Goal: Task Accomplishment & Management: Use online tool/utility

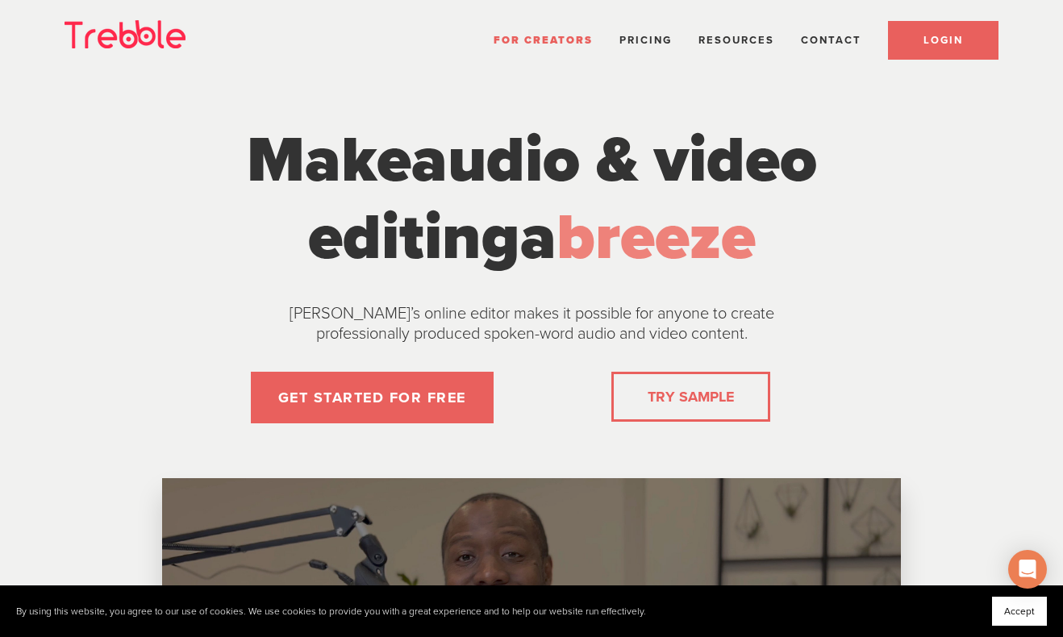
click at [961, 40] on span "LOGIN" at bounding box center [944, 40] width 40 height 13
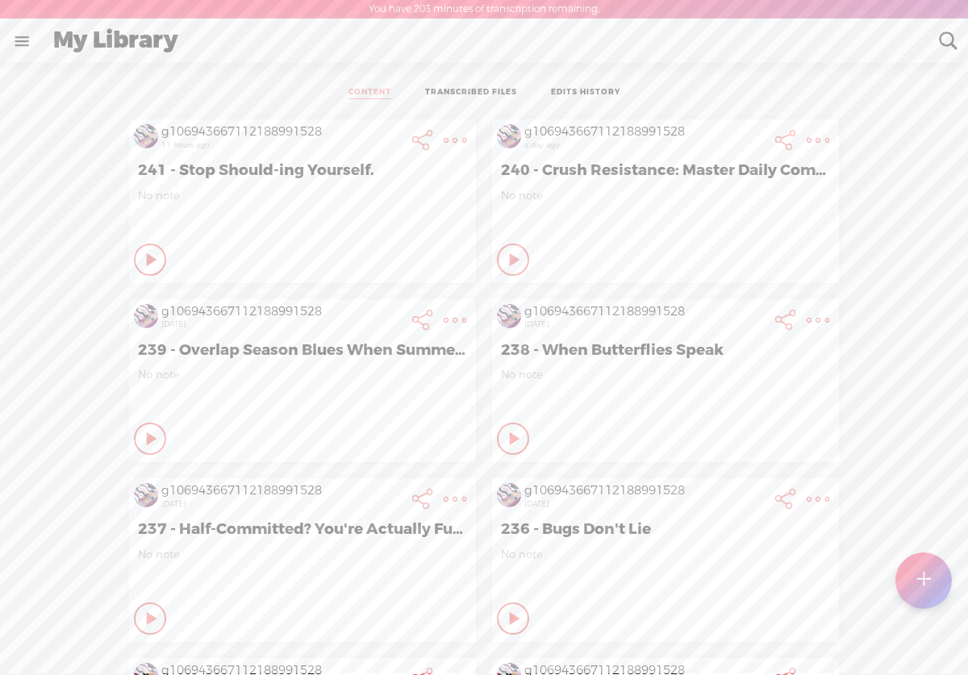
click at [723, 168] on span "240 - Crush Resistance: Master Daily Commitment Like a Pro" at bounding box center [665, 170] width 329 height 19
click at [466, 140] on t at bounding box center [455, 140] width 23 height 23
click at [715, 198] on link "Edit" at bounding box center [731, 195] width 182 height 37
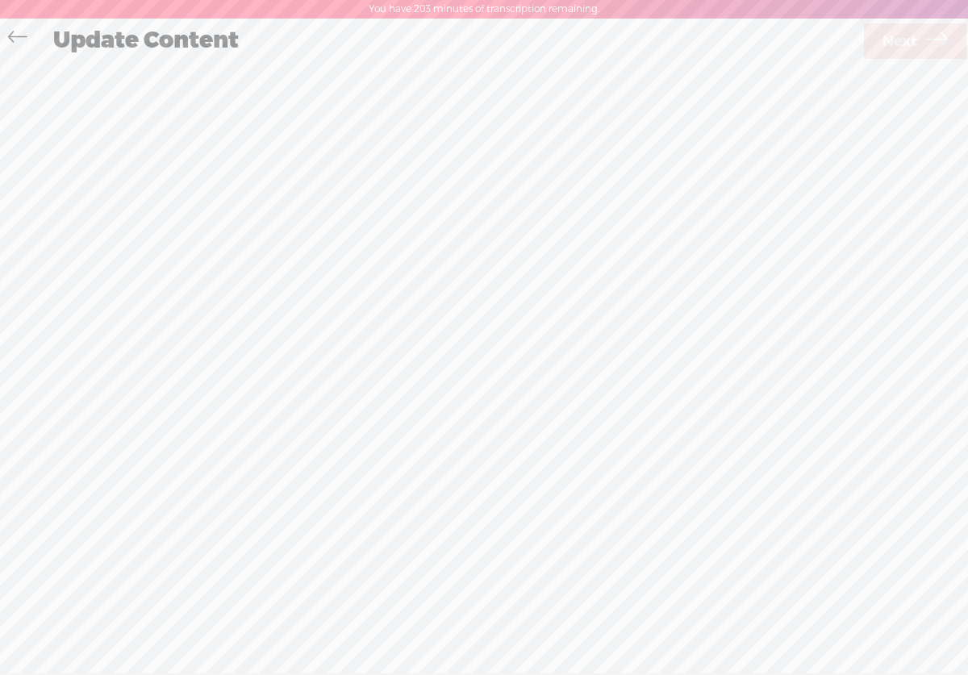
scroll to position [1, 0]
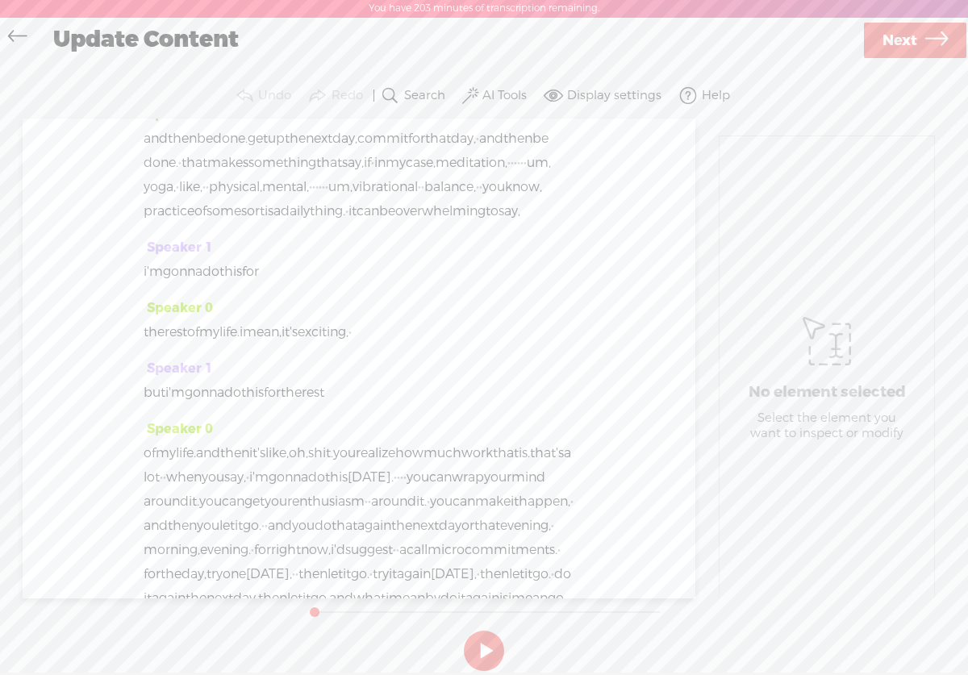
scroll to position [2619, 0]
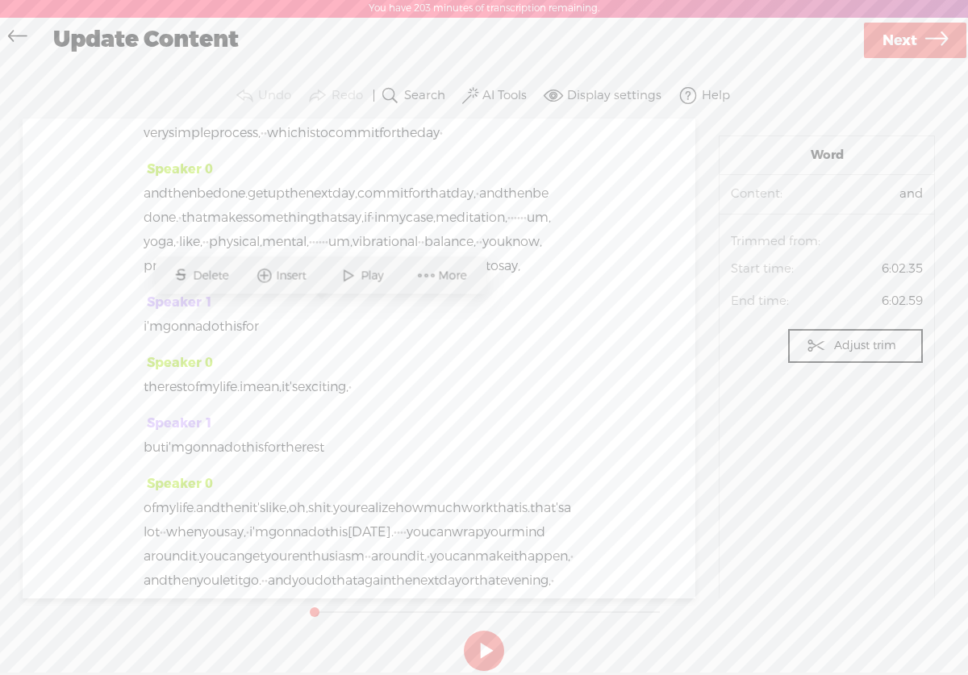
click at [354, 285] on span at bounding box center [348, 275] width 24 height 29
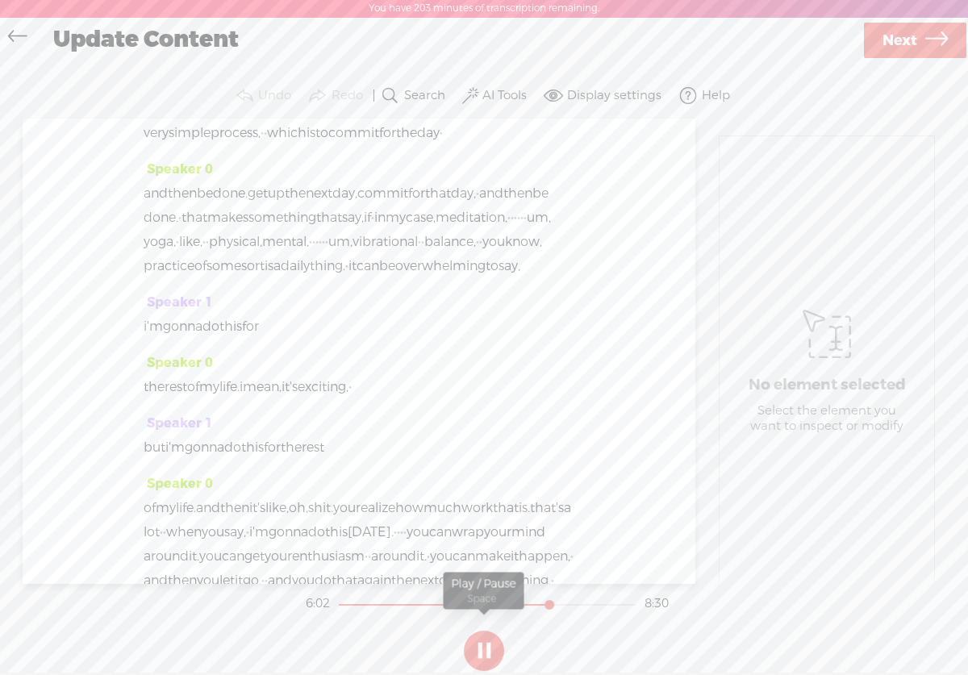
click at [486, 639] on button at bounding box center [484, 651] width 40 height 40
drag, startPoint x: 548, startPoint y: 600, endPoint x: 478, endPoint y: 602, distance: 70.2
click at [478, 602] on div at bounding box center [483, 606] width 37 height 37
click at [482, 657] on button at bounding box center [484, 651] width 40 height 40
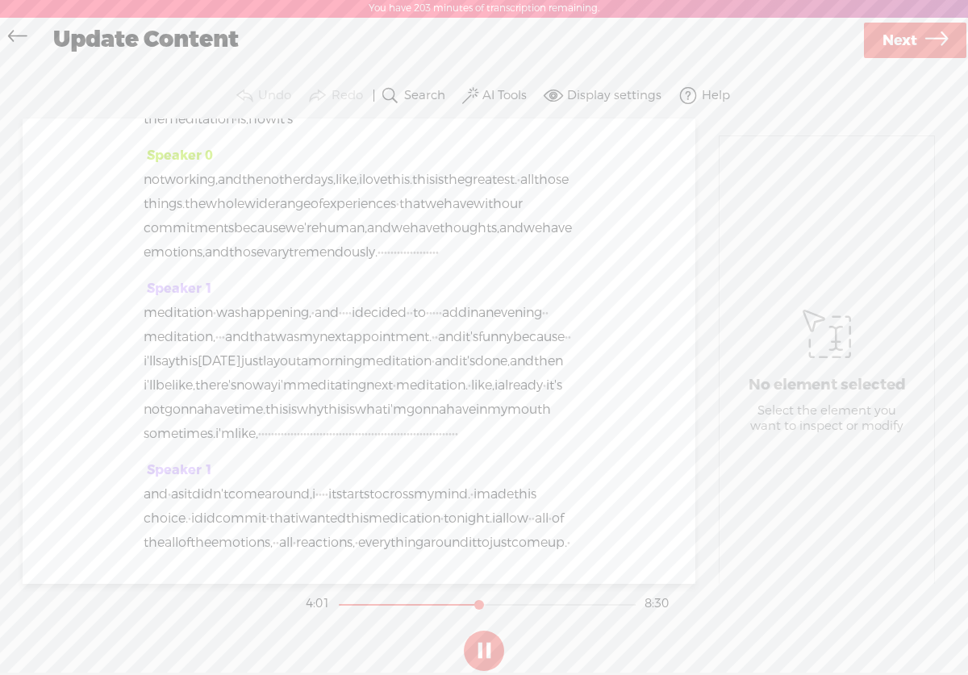
scroll to position [1654, 0]
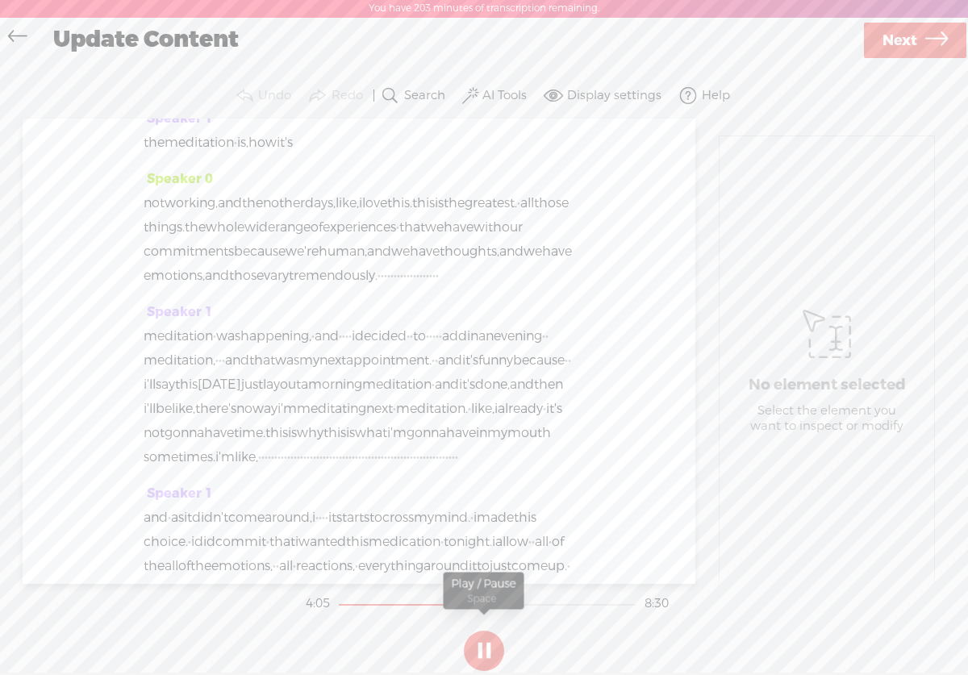
click at [486, 653] on button at bounding box center [484, 651] width 40 height 40
click at [490, 603] on div at bounding box center [483, 606] width 37 height 37
click at [488, 602] on div at bounding box center [488, 606] width 37 height 37
click at [477, 645] on button at bounding box center [484, 651] width 40 height 40
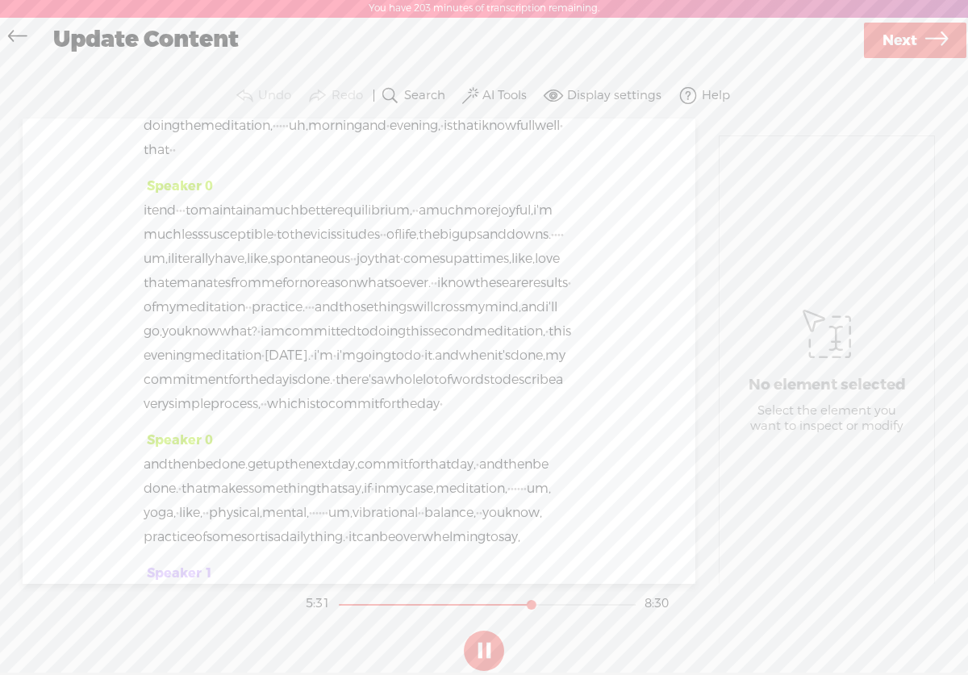
scroll to position [2349, 0]
click at [482, 648] on button at bounding box center [484, 651] width 40 height 40
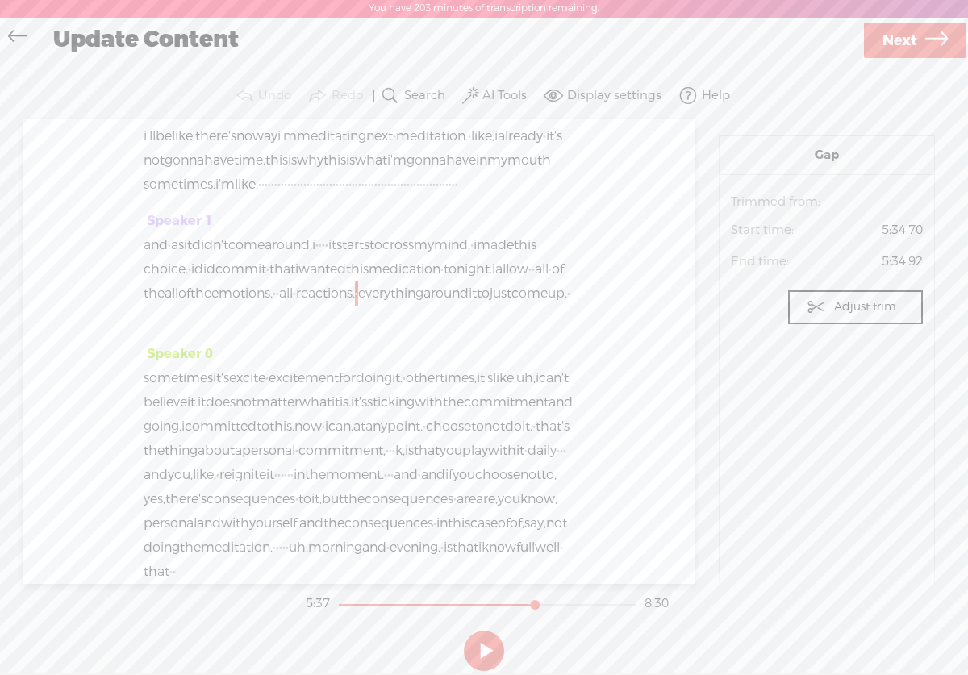
scroll to position [1930, 0]
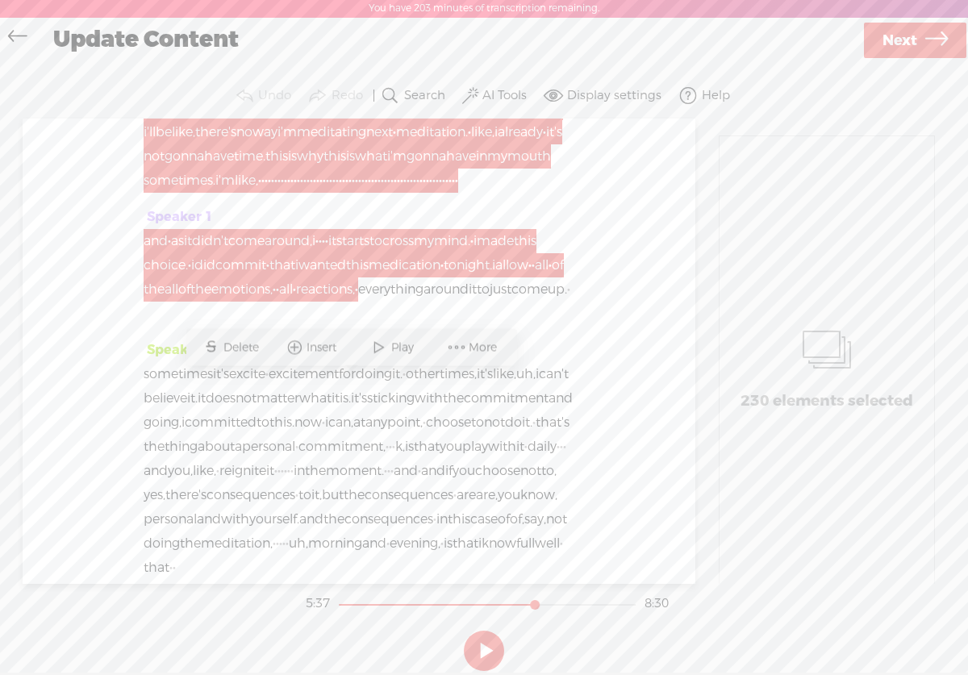
click at [225, 345] on span "Delete" at bounding box center [243, 348] width 40 height 16
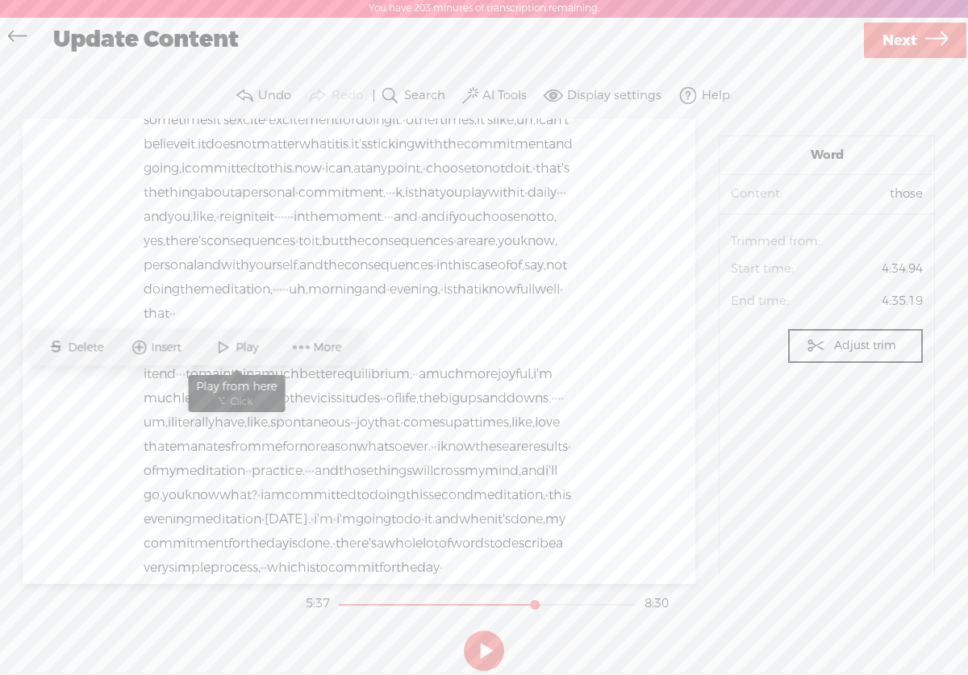
click at [240, 343] on span "Play" at bounding box center [249, 348] width 27 height 16
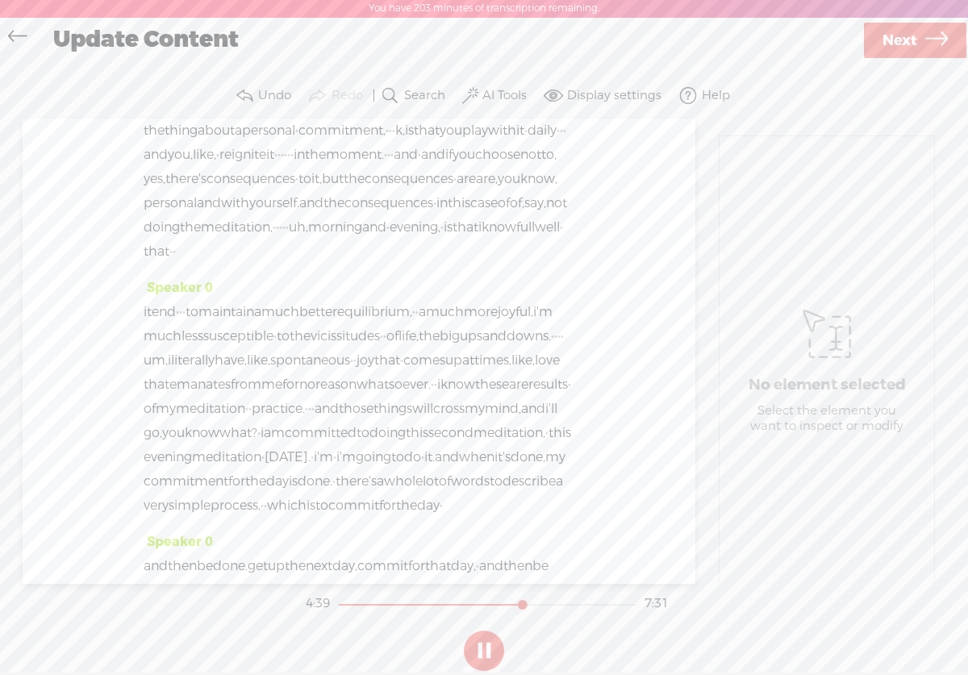
scroll to position [1999, 0]
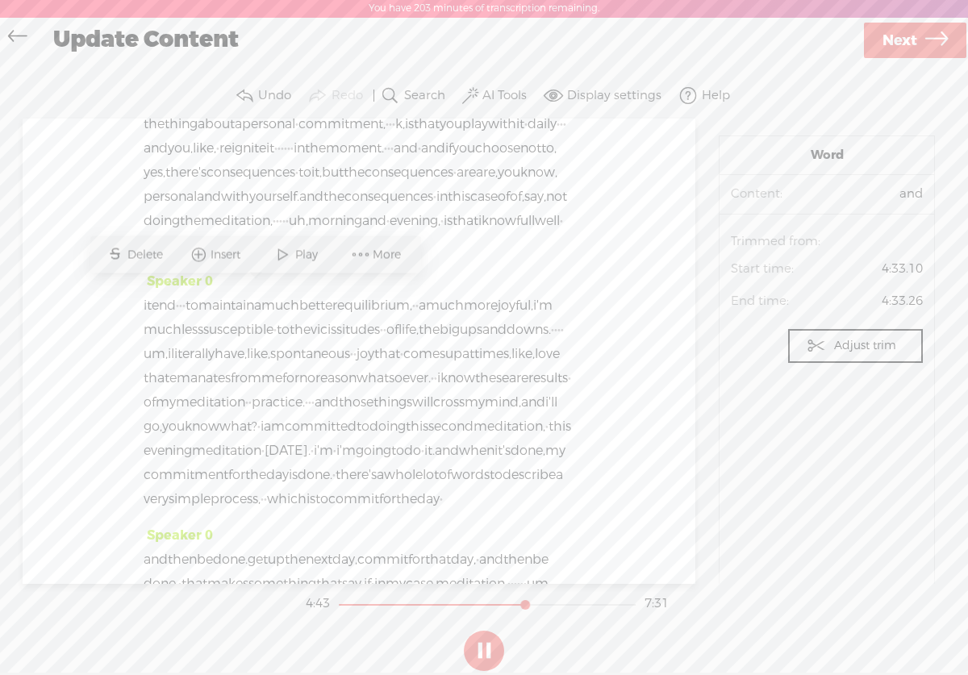
click at [310, 255] on span "Play" at bounding box center [308, 255] width 27 height 16
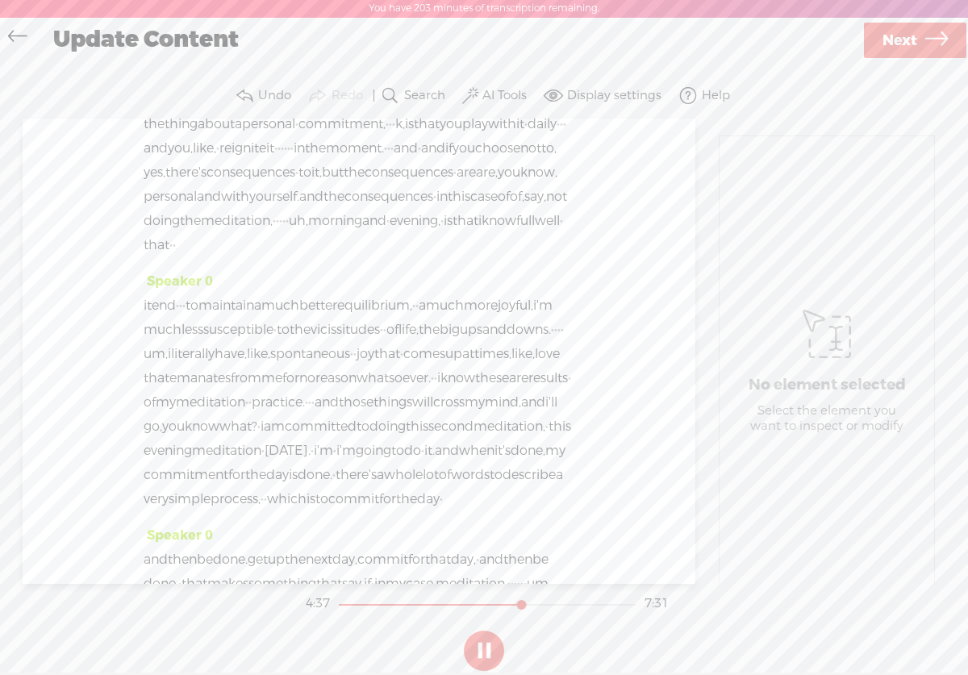
click at [485, 656] on button at bounding box center [484, 651] width 40 height 40
drag, startPoint x: 173, startPoint y: 375, endPoint x: 469, endPoint y: 387, distance: 297.1
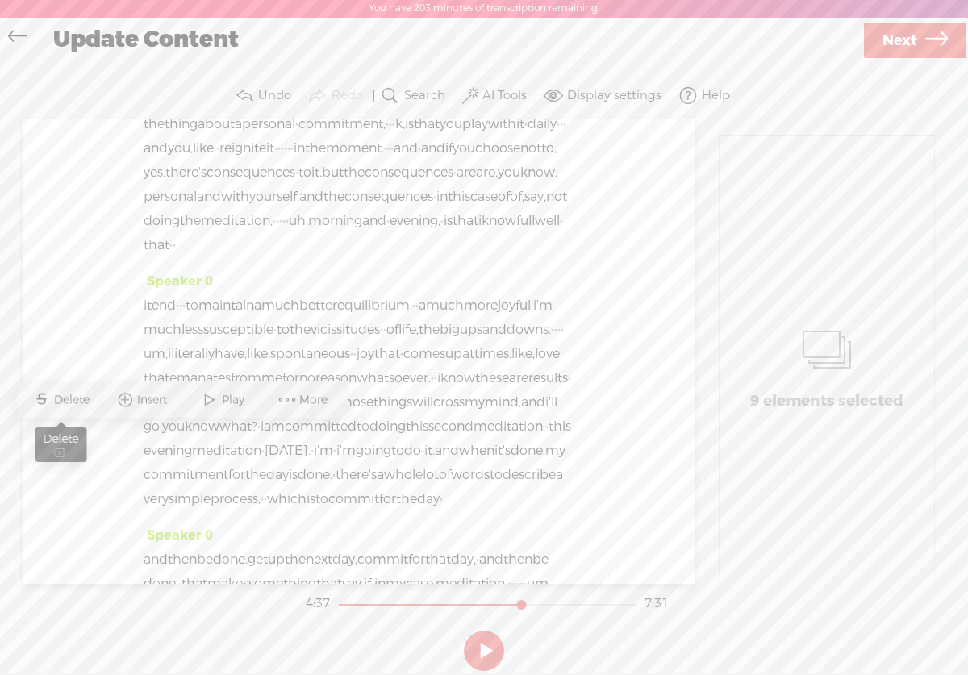
click at [73, 394] on span "Delete" at bounding box center [74, 400] width 40 height 16
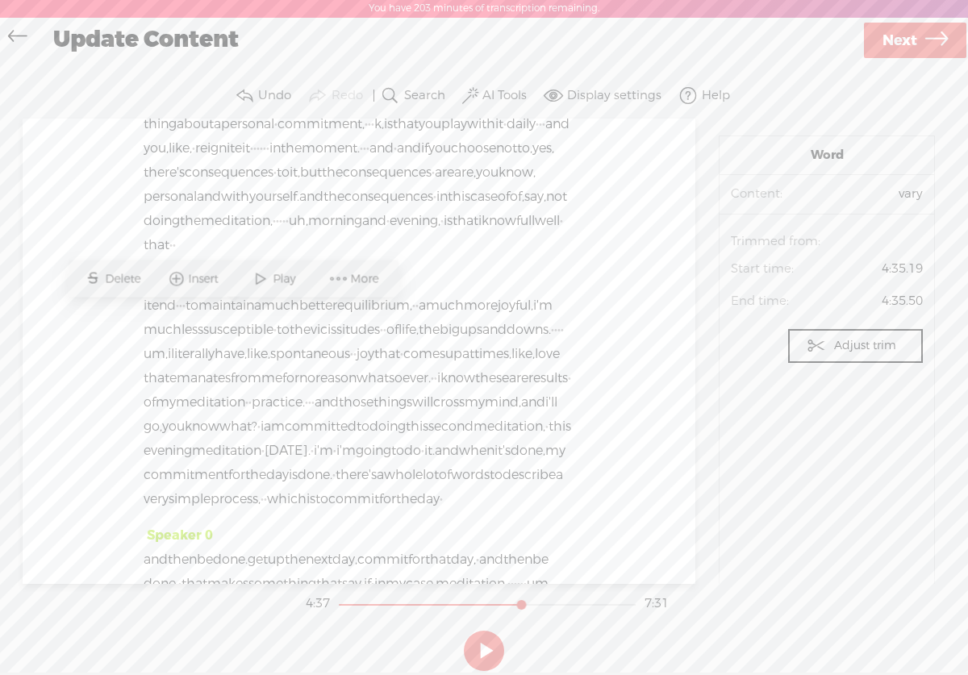
click at [283, 277] on span "Play" at bounding box center [286, 279] width 27 height 16
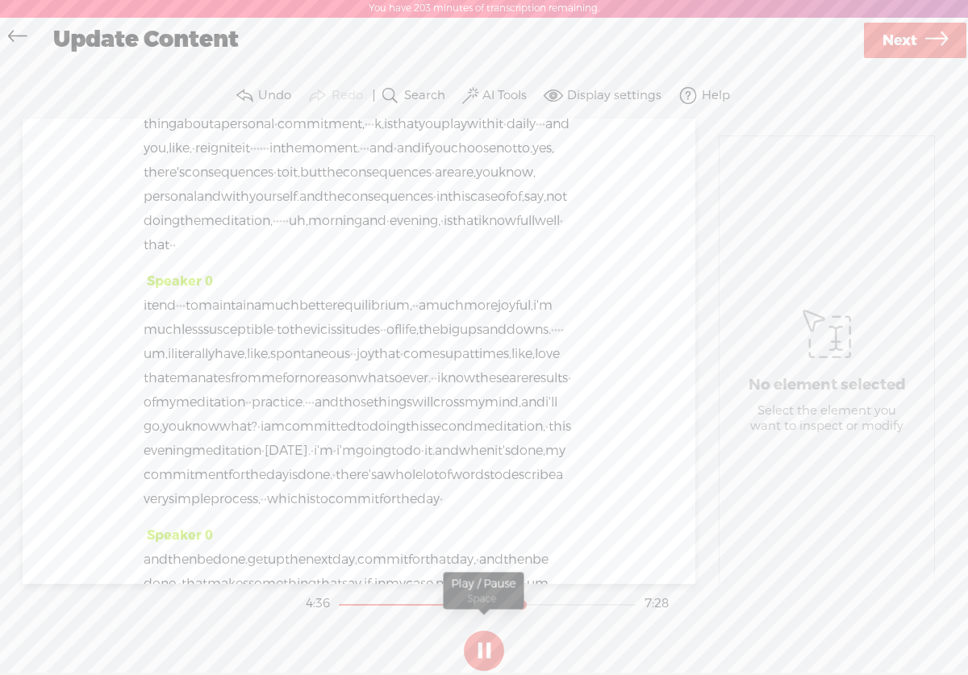
click at [490, 658] on button at bounding box center [484, 651] width 40 height 40
click at [156, 60] on span "[S]" at bounding box center [153, 51] width 19 height 17
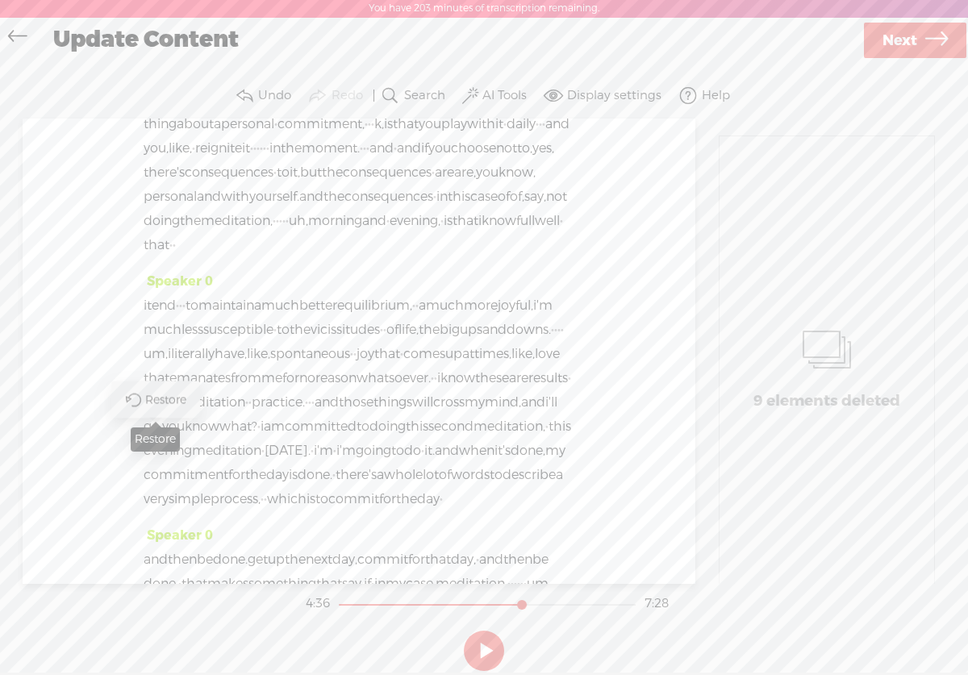
click at [161, 396] on span "Restore" at bounding box center [167, 400] width 45 height 16
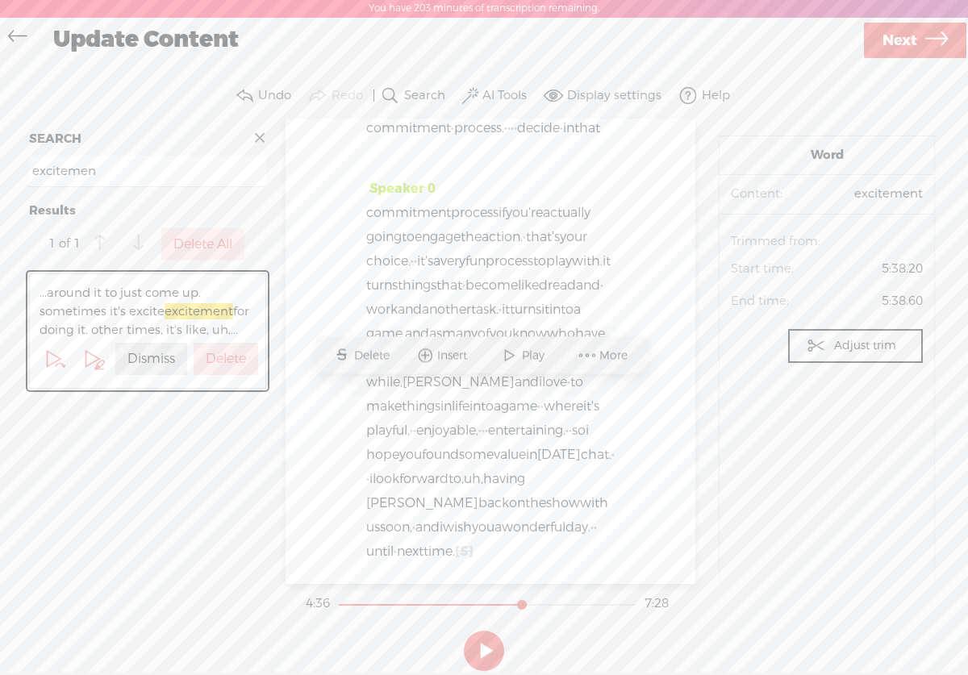
scroll to position [3491, 0]
type input "excitemen"
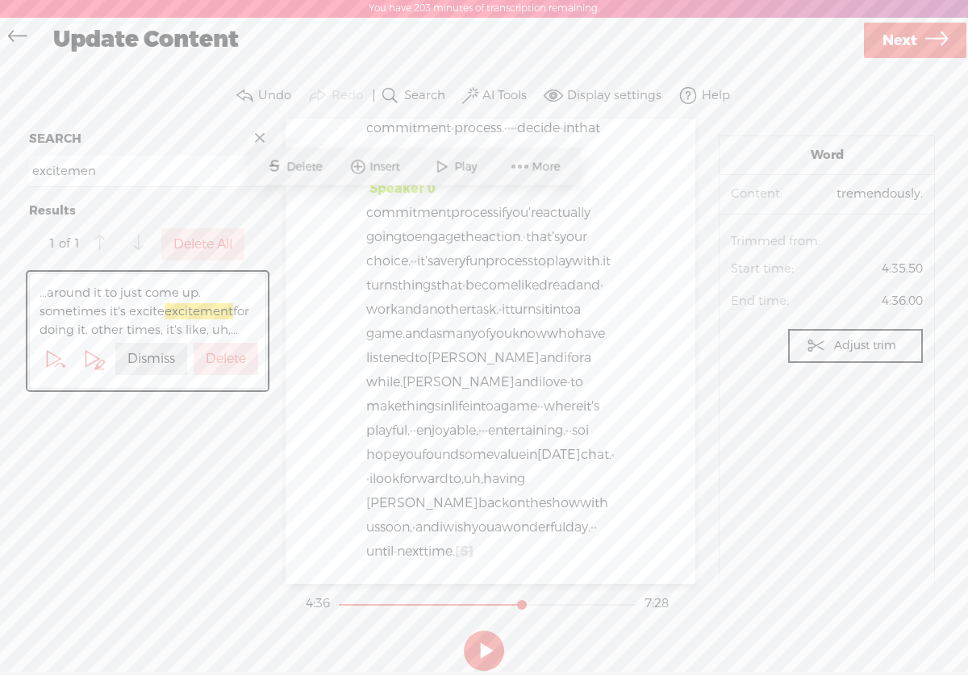
click at [458, 165] on span "Play" at bounding box center [467, 167] width 27 height 16
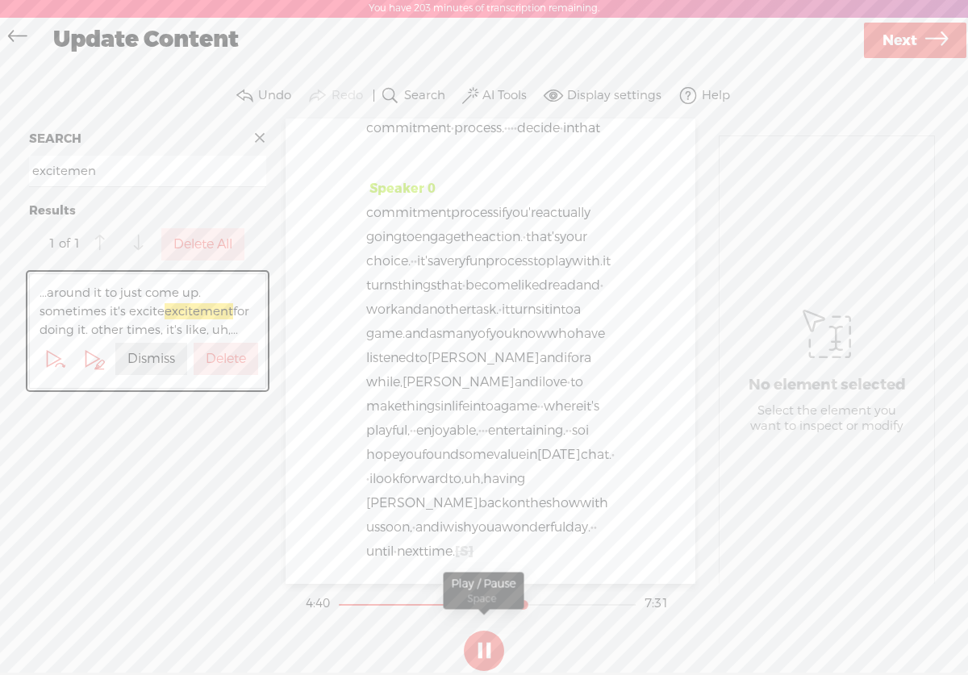
click at [486, 645] on button at bounding box center [484, 651] width 40 height 40
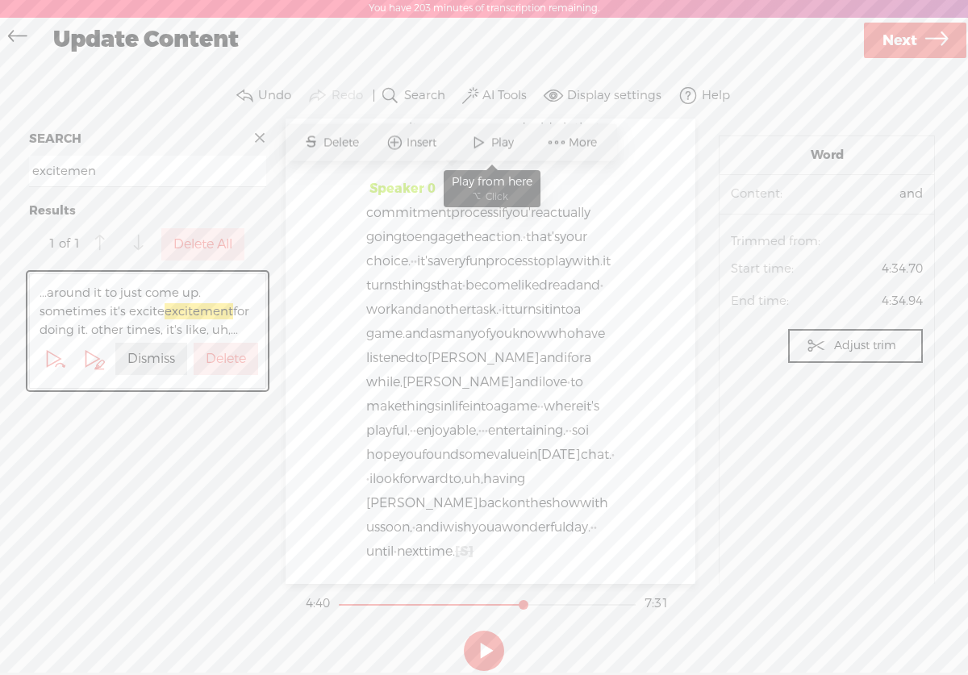
click at [482, 152] on span at bounding box center [479, 142] width 24 height 29
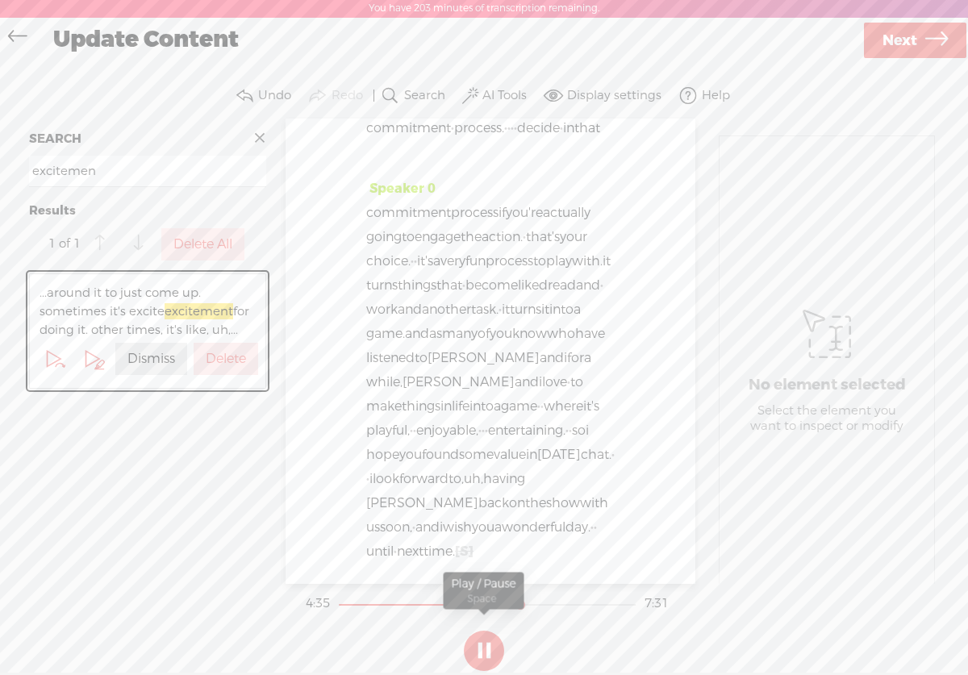
click at [482, 640] on button at bounding box center [484, 651] width 40 height 40
drag, startPoint x: 394, startPoint y: 264, endPoint x: 434, endPoint y: 286, distance: 45.1
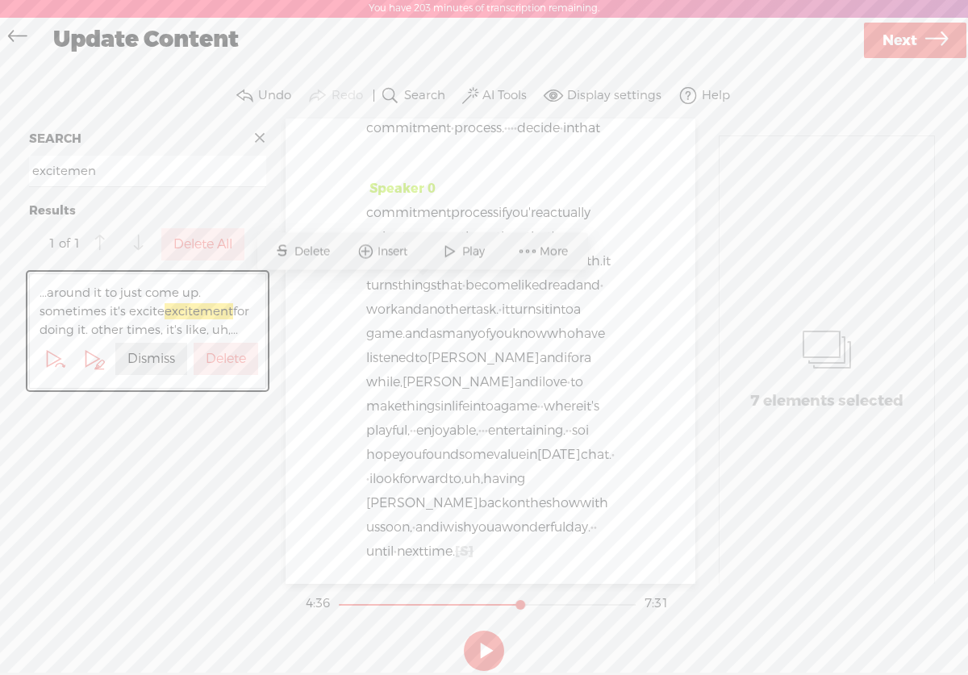
click at [310, 253] on span "Delete" at bounding box center [314, 252] width 40 height 16
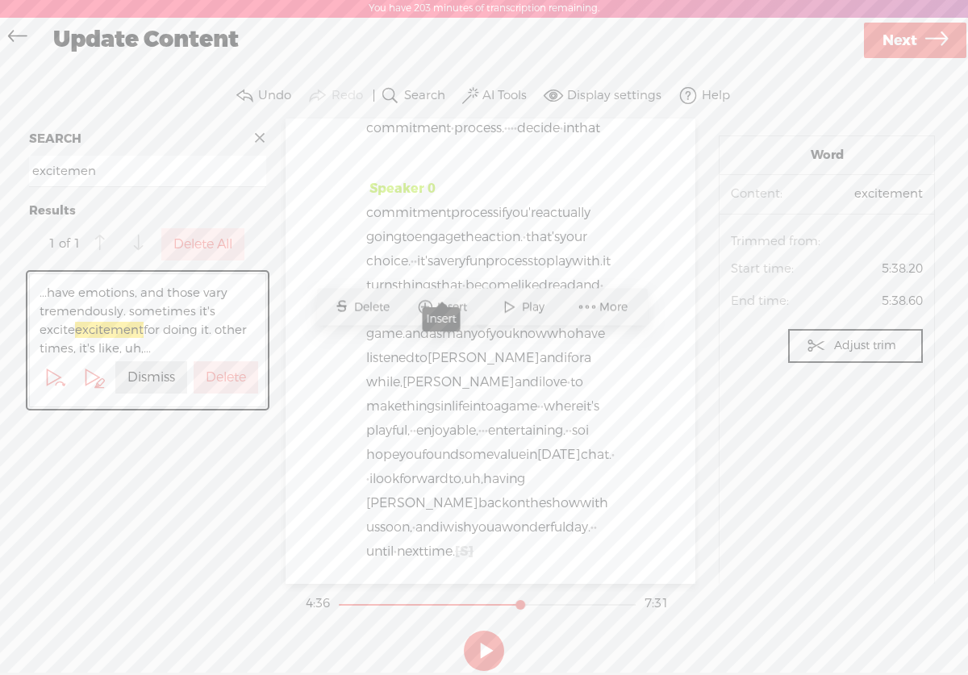
scroll to position [3503, 0]
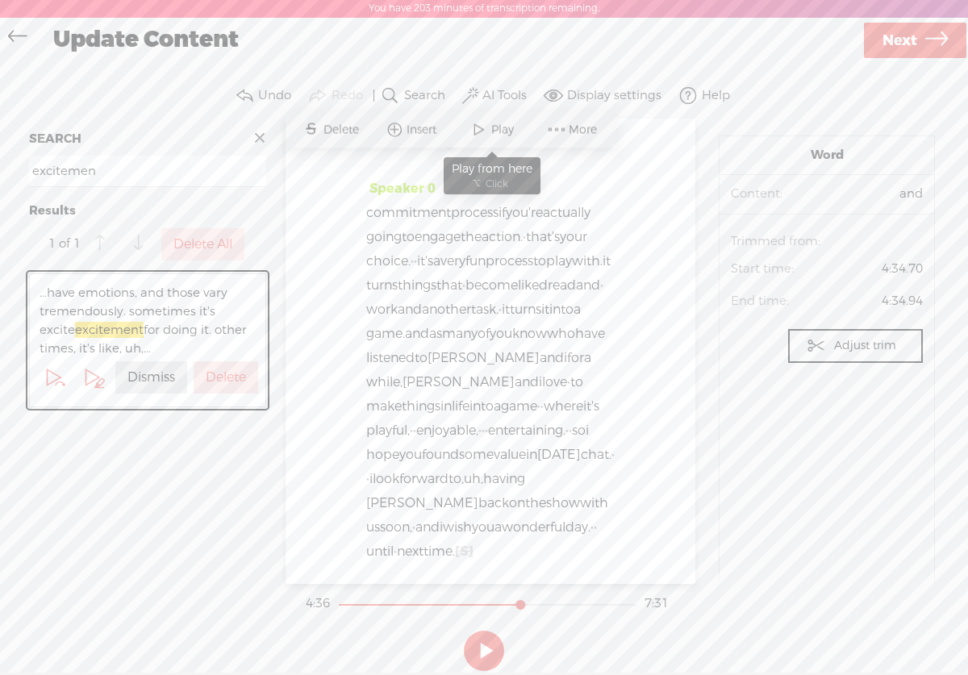
click at [487, 126] on span at bounding box center [479, 129] width 24 height 29
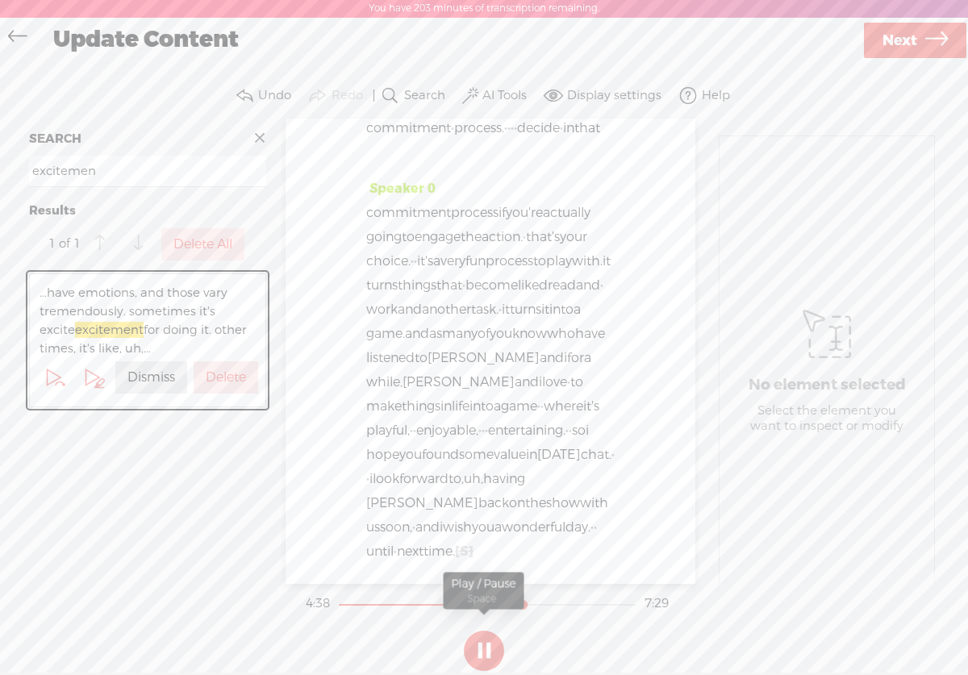
click at [485, 652] on button at bounding box center [484, 651] width 40 height 40
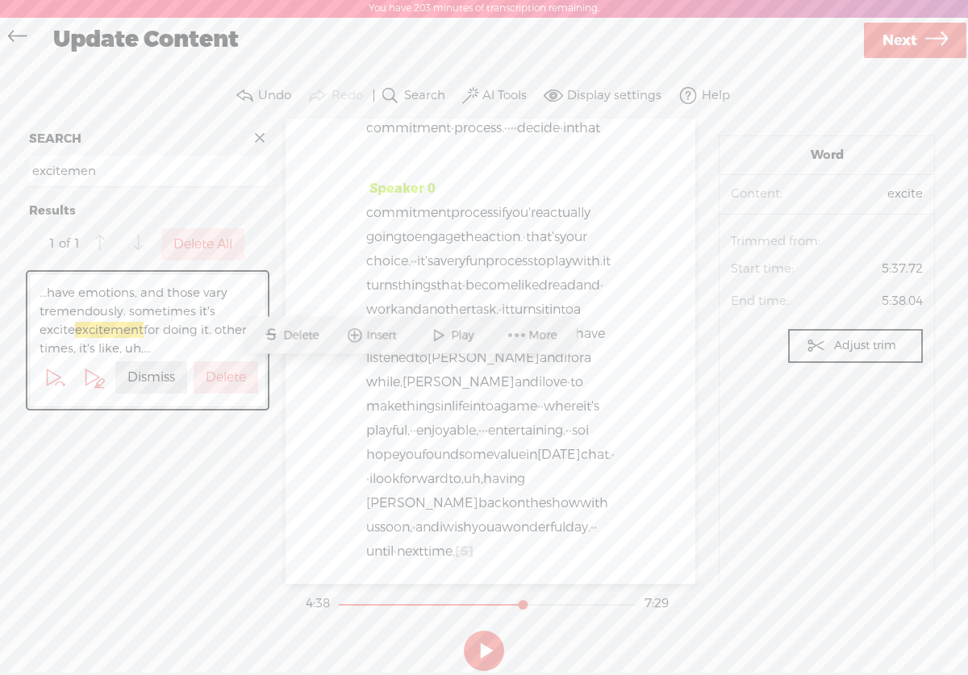
click at [298, 336] on span "Delete" at bounding box center [303, 336] width 40 height 16
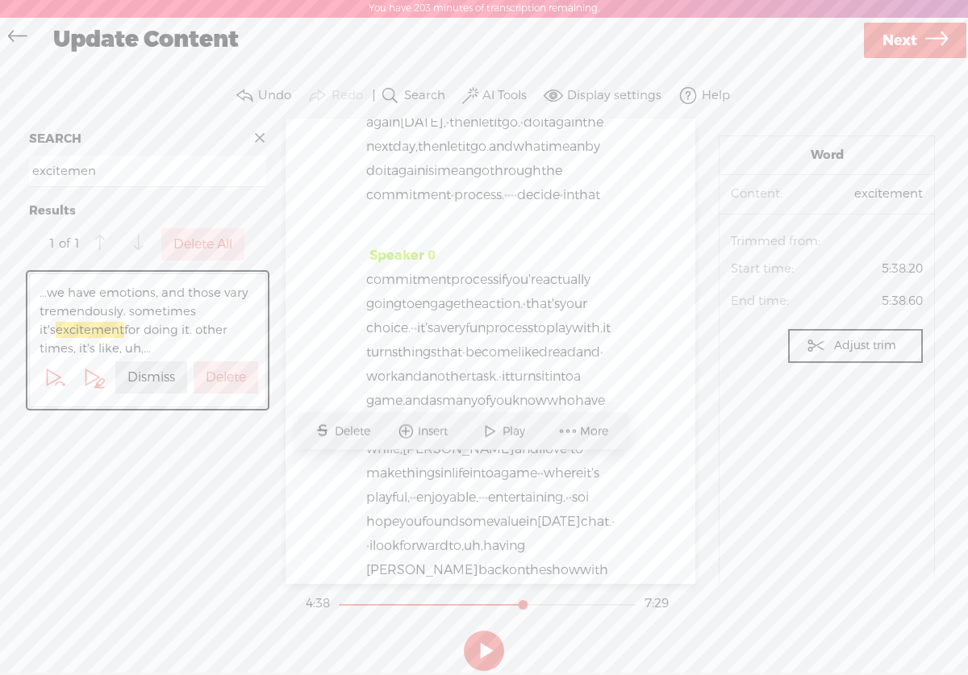
scroll to position [3393, 0]
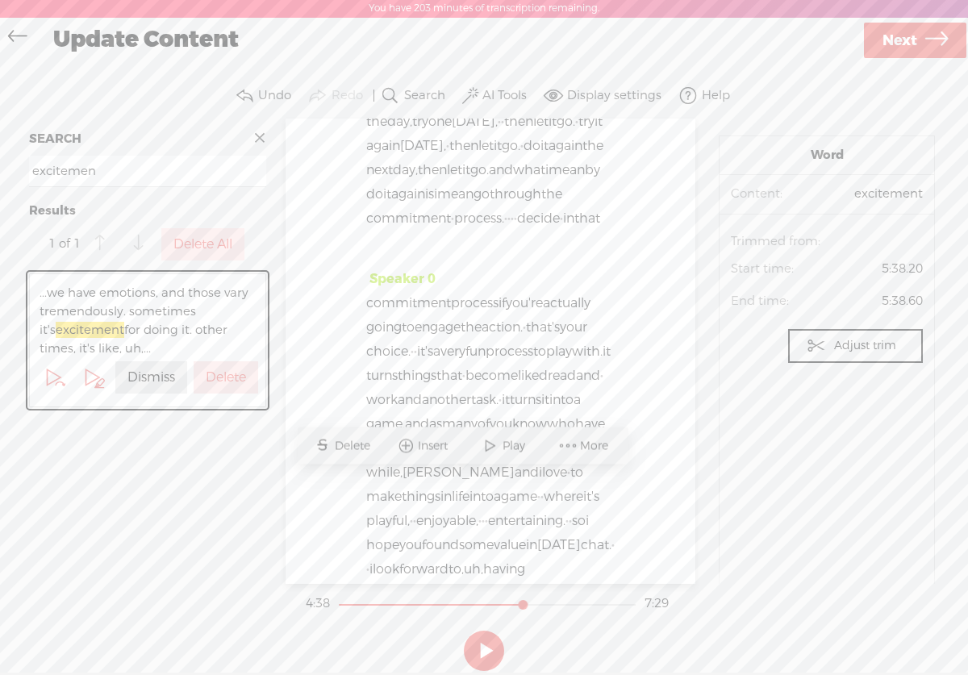
click at [254, 134] on span at bounding box center [260, 138] width 24 height 24
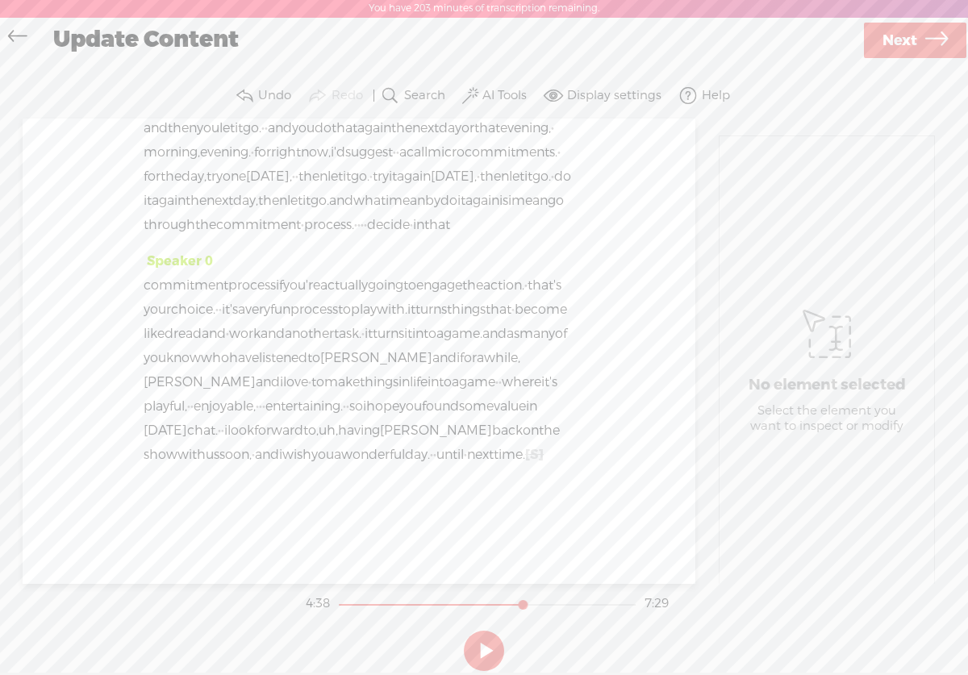
click at [486, 651] on button at bounding box center [484, 651] width 40 height 40
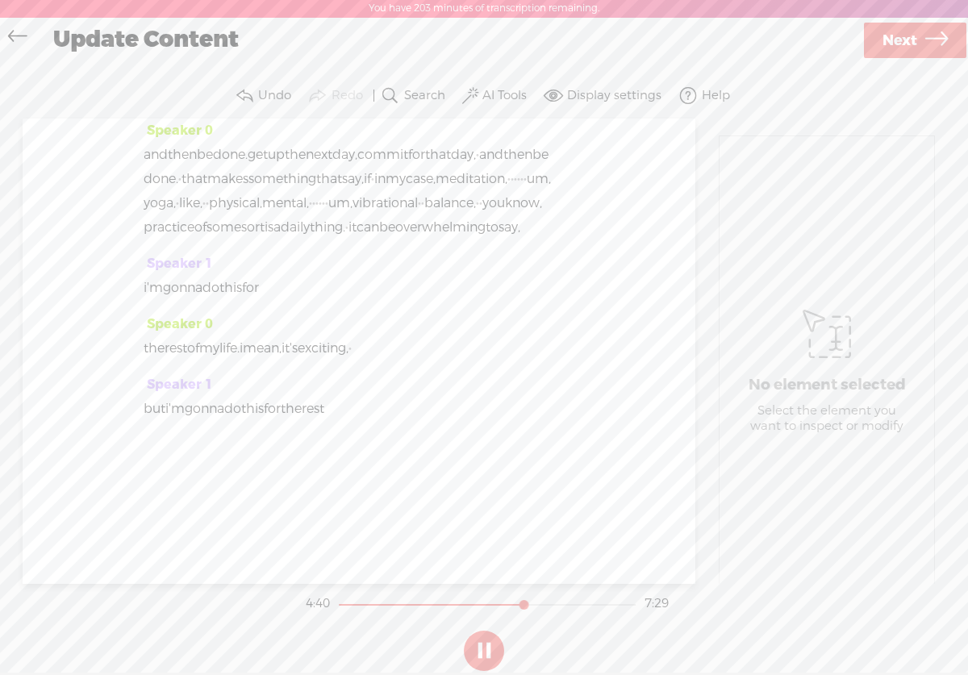
scroll to position [2619, 0]
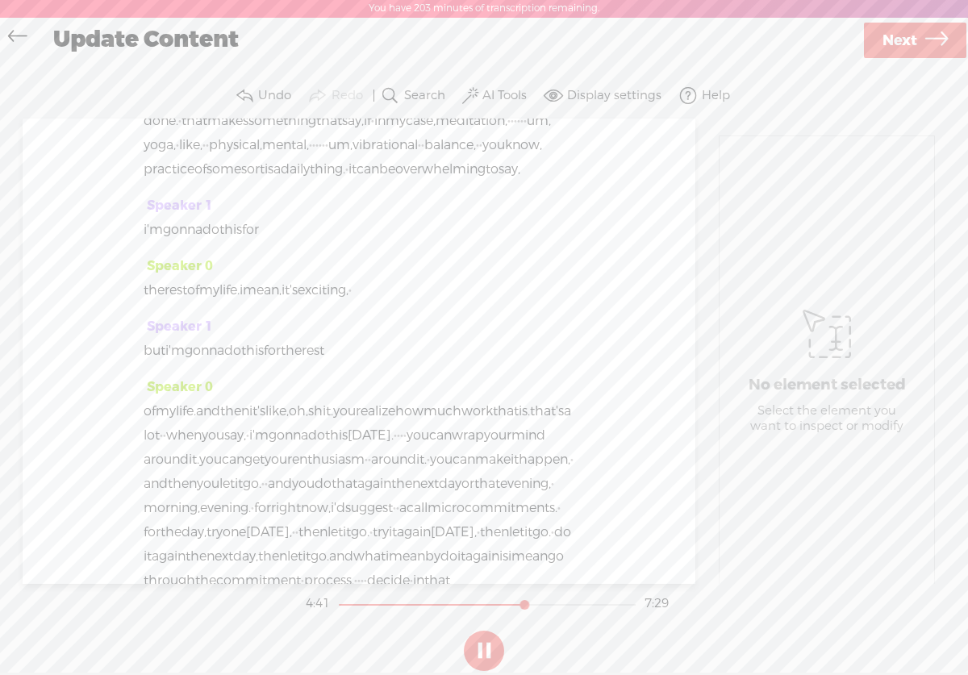
click at [489, 649] on button at bounding box center [484, 651] width 40 height 40
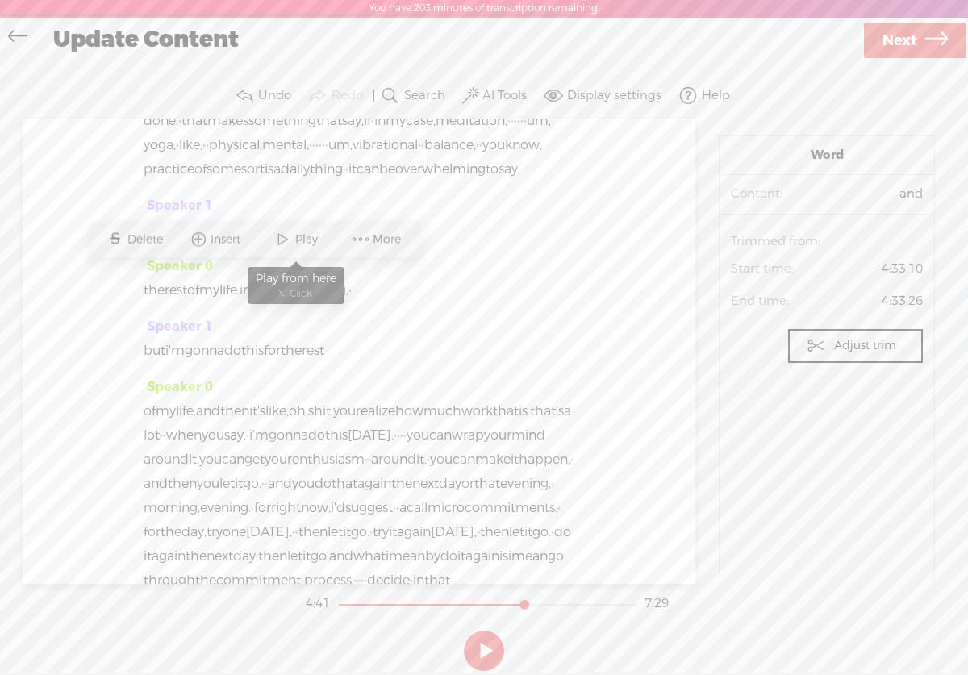
click at [283, 241] on span at bounding box center [283, 239] width 24 height 29
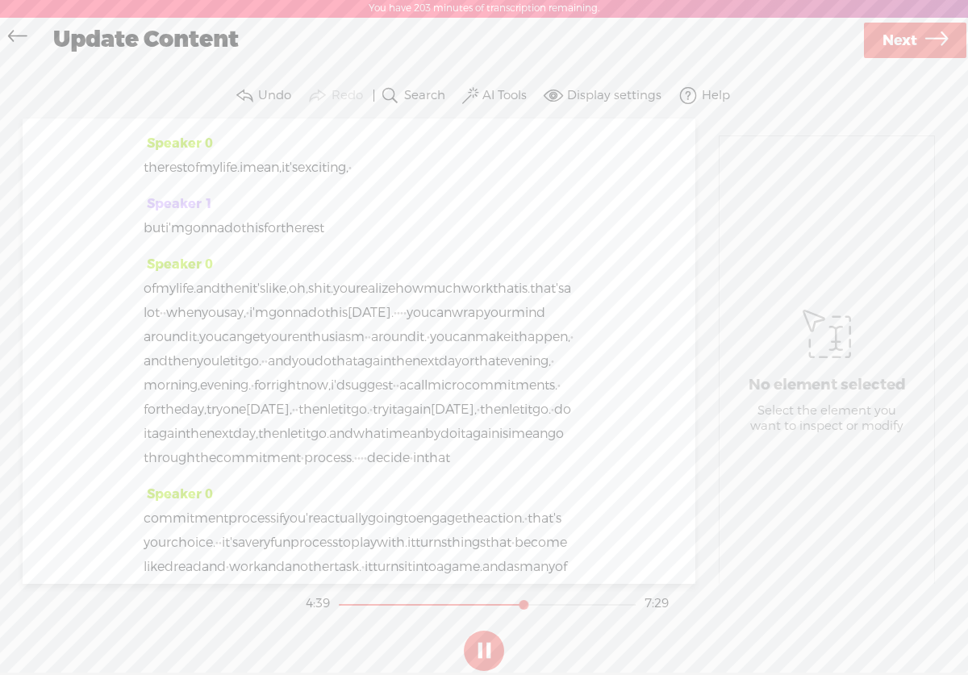
scroll to position [2746, 0]
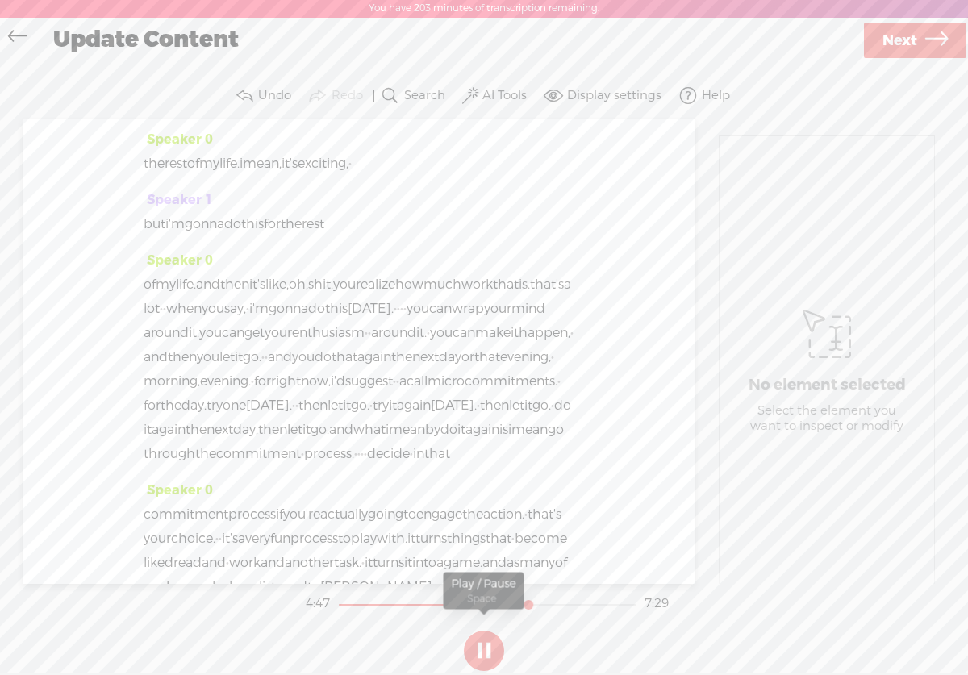
click at [486, 658] on button at bounding box center [484, 651] width 40 height 40
click at [899, 42] on span "Next" at bounding box center [900, 40] width 35 height 41
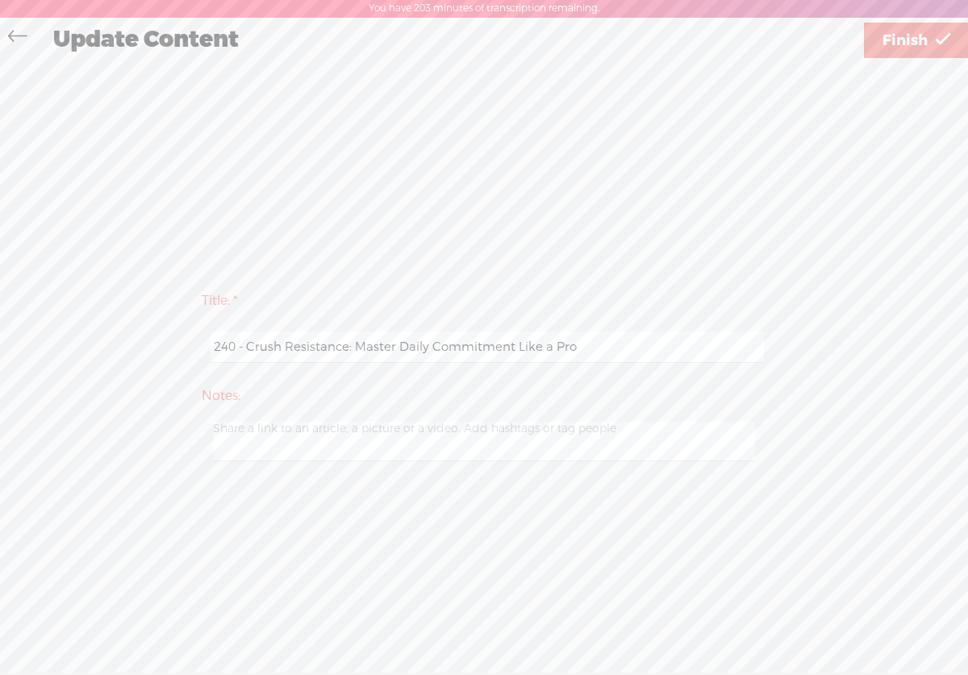
click at [586, 356] on input "240 - Crush Resistance: Master Daily Commitment Like a Pro" at bounding box center [487, 347] width 553 height 31
type input "240 - Crush Resistance: Master Daily Commitment Like a Pro (no alien voice)"
click at [904, 42] on span "Finish" at bounding box center [905, 40] width 45 height 41
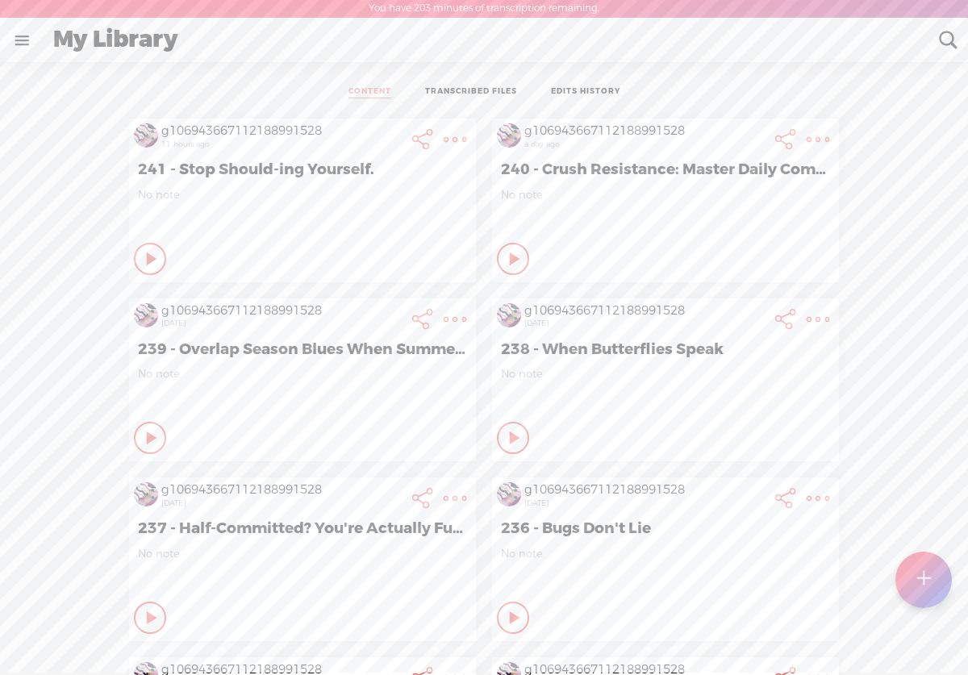
click at [466, 144] on t at bounding box center [455, 139] width 23 height 23
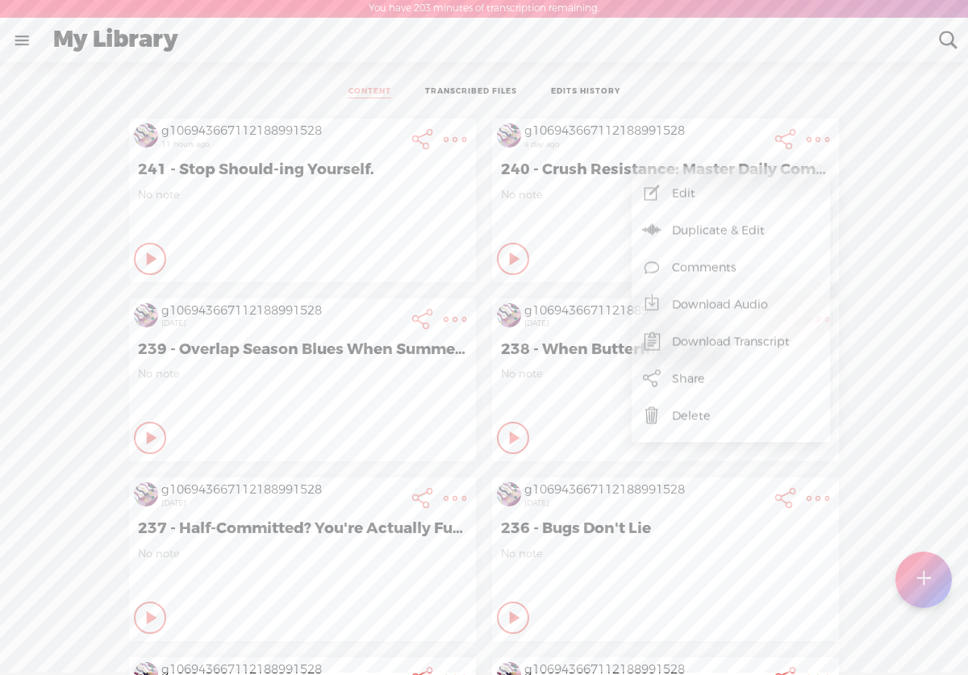
click at [710, 299] on link "Download Audio" at bounding box center [731, 304] width 182 height 37
click at [564, 289] on span "Download .mp3 file" at bounding box center [540, 285] width 142 height 36
